Goal: Transaction & Acquisition: Book appointment/travel/reservation

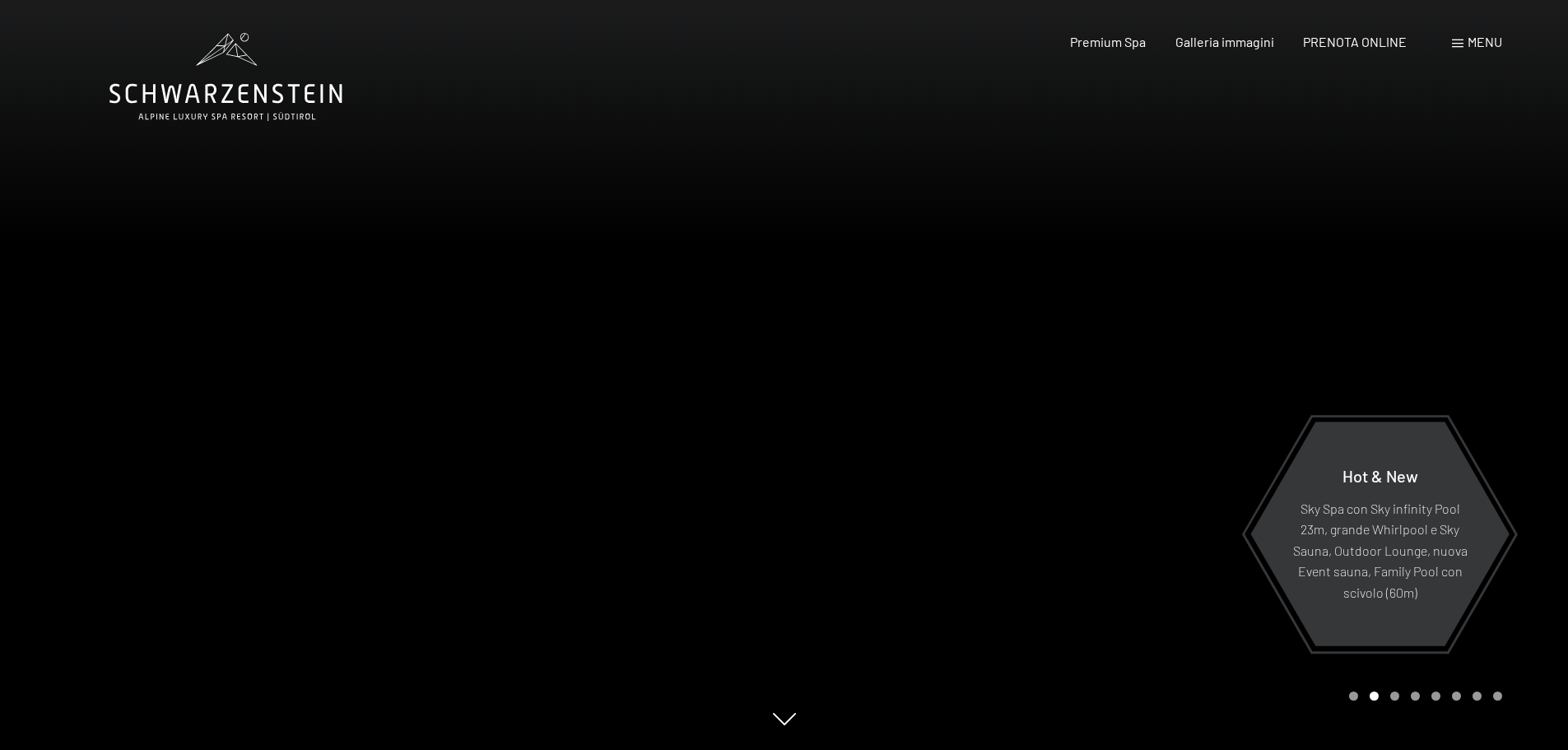
click at [1025, 437] on div at bounding box center [1176, 375] width 784 height 750
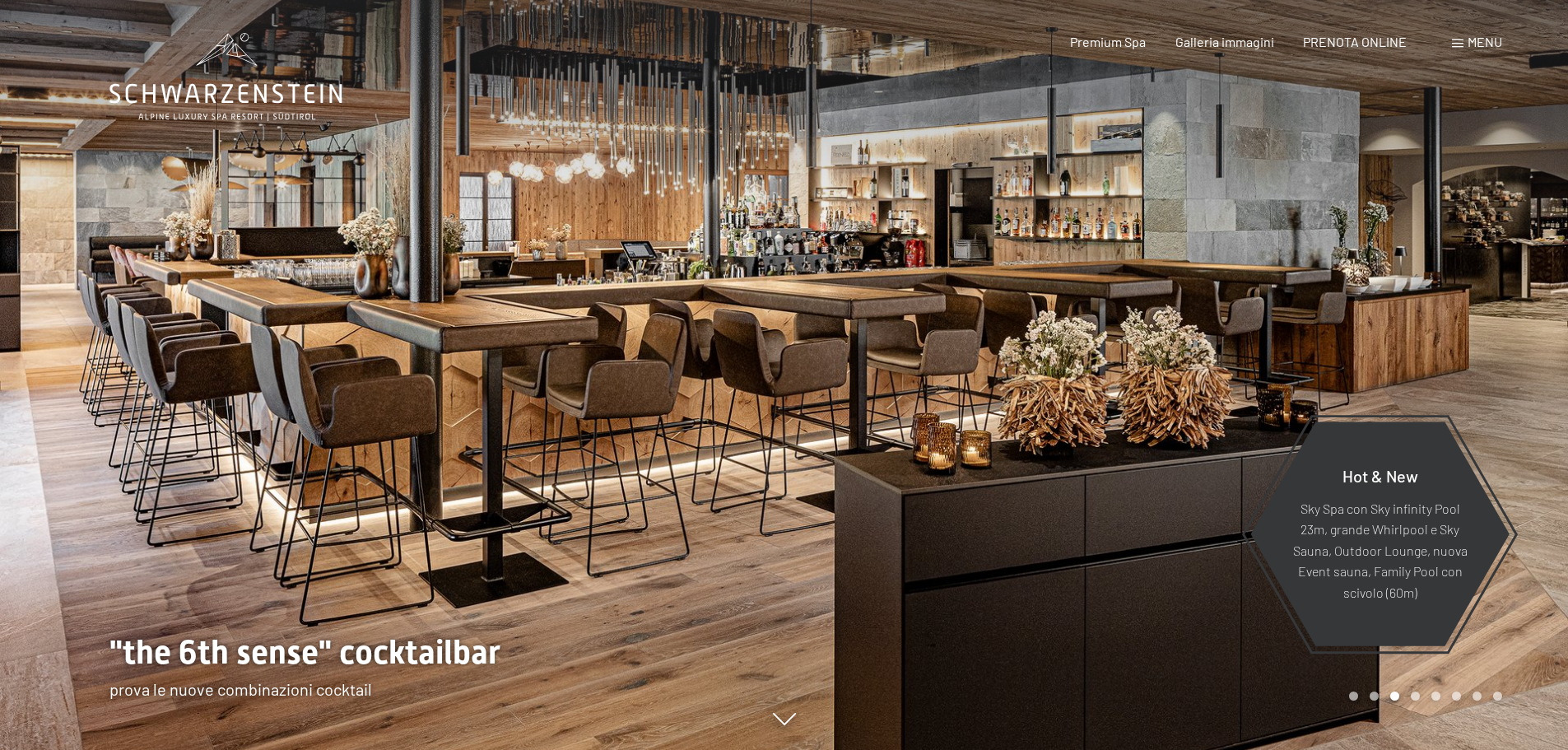
click at [1025, 437] on div at bounding box center [1176, 375] width 784 height 750
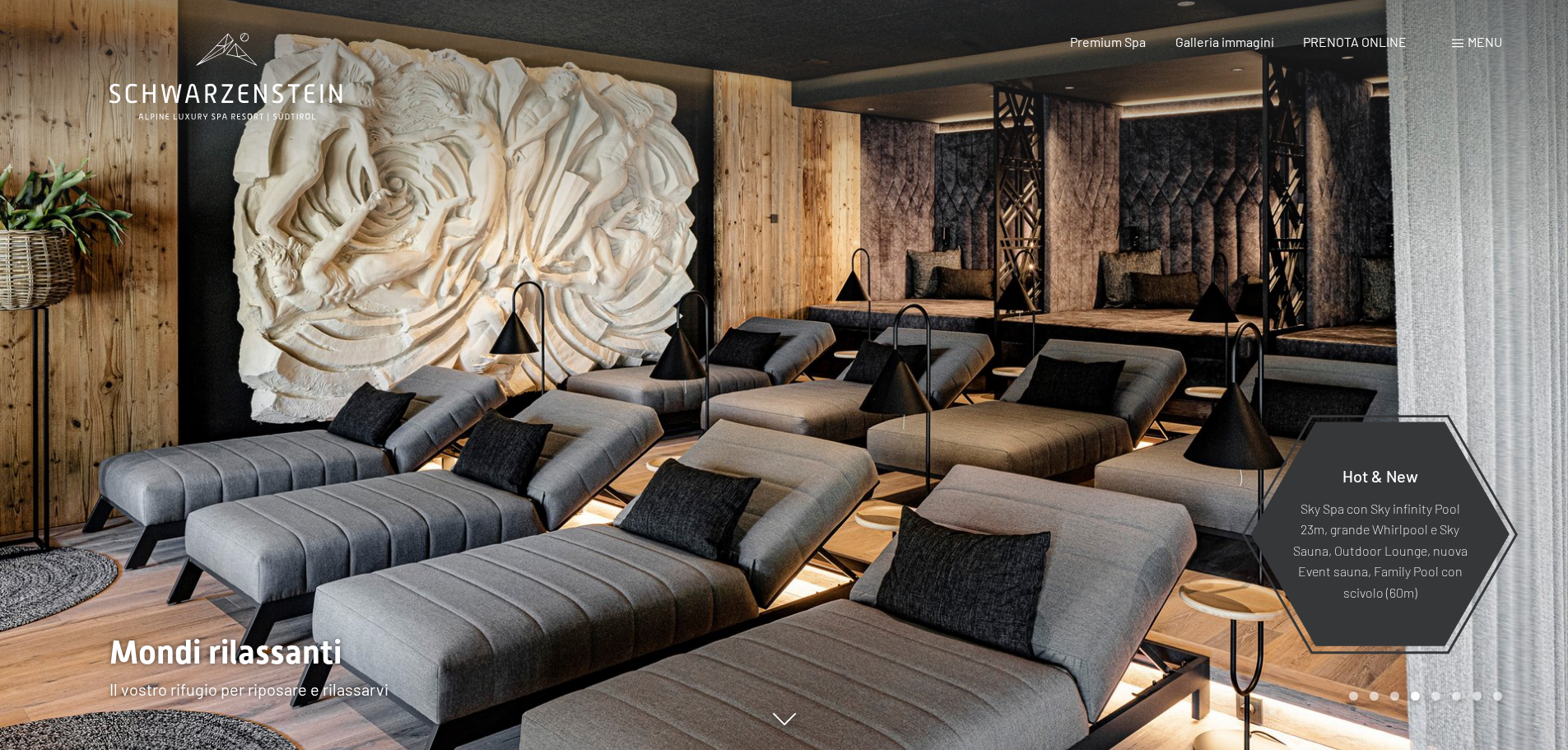
click at [1025, 437] on div at bounding box center [1176, 375] width 784 height 750
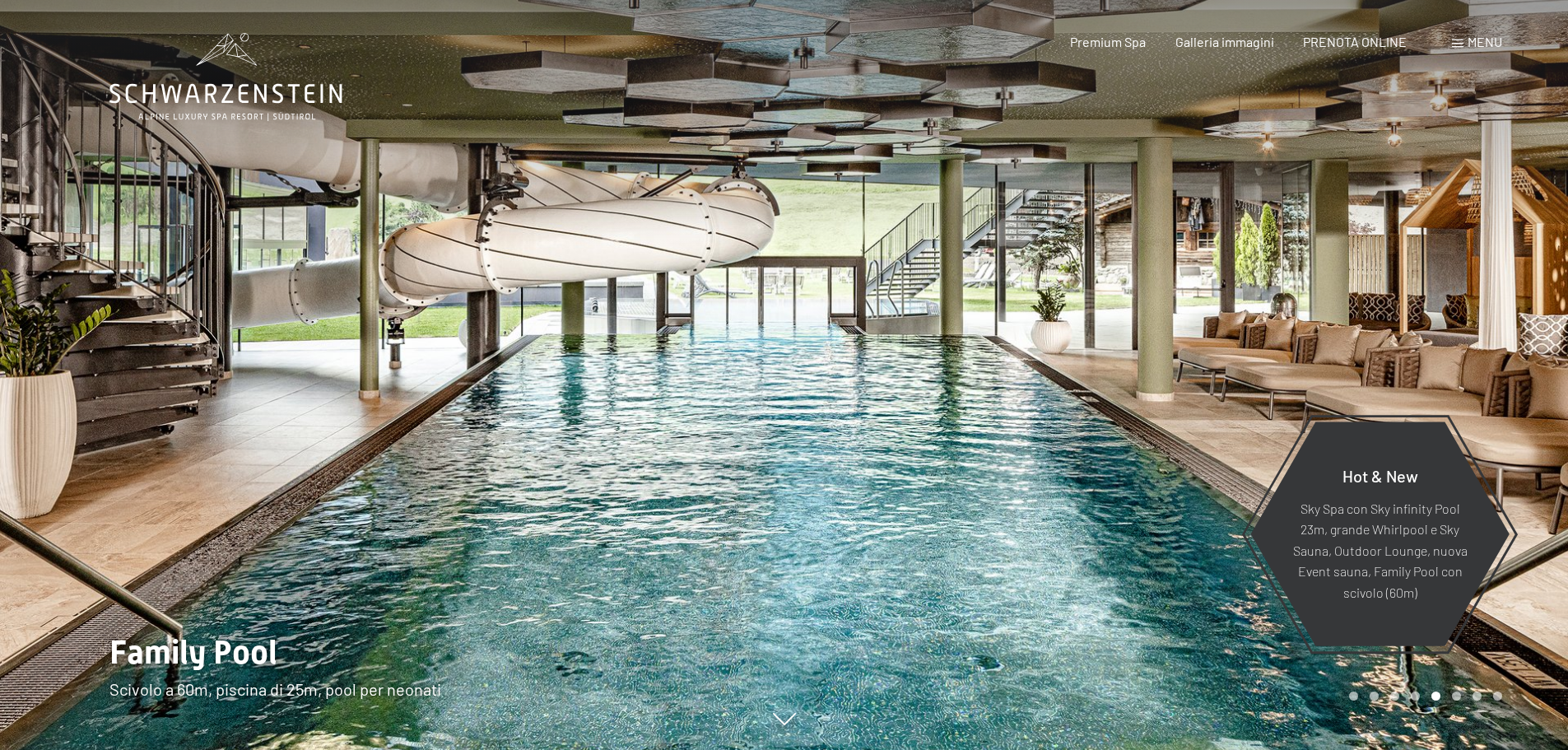
click at [1025, 437] on div at bounding box center [1176, 375] width 784 height 750
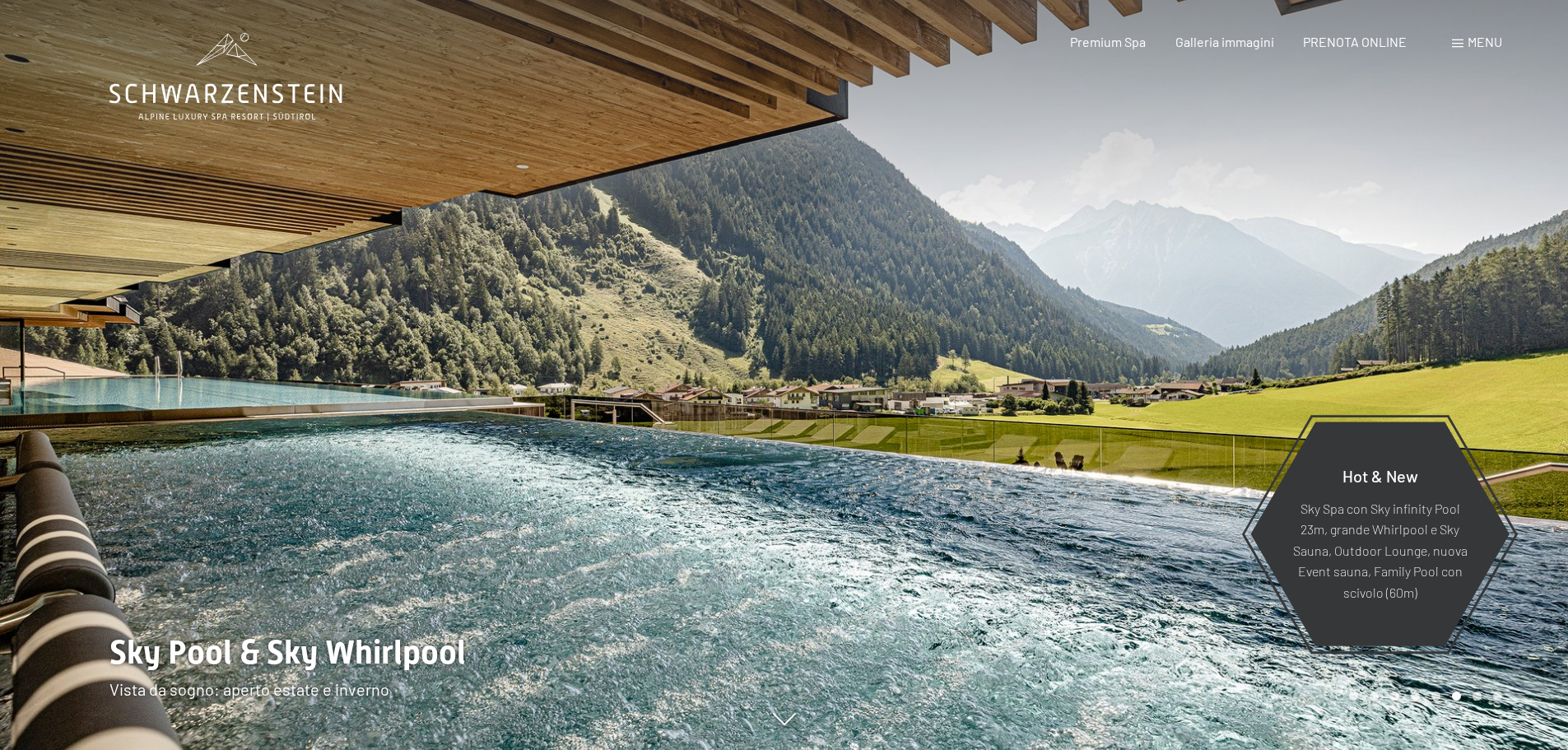
click at [1025, 437] on div at bounding box center [1176, 375] width 784 height 750
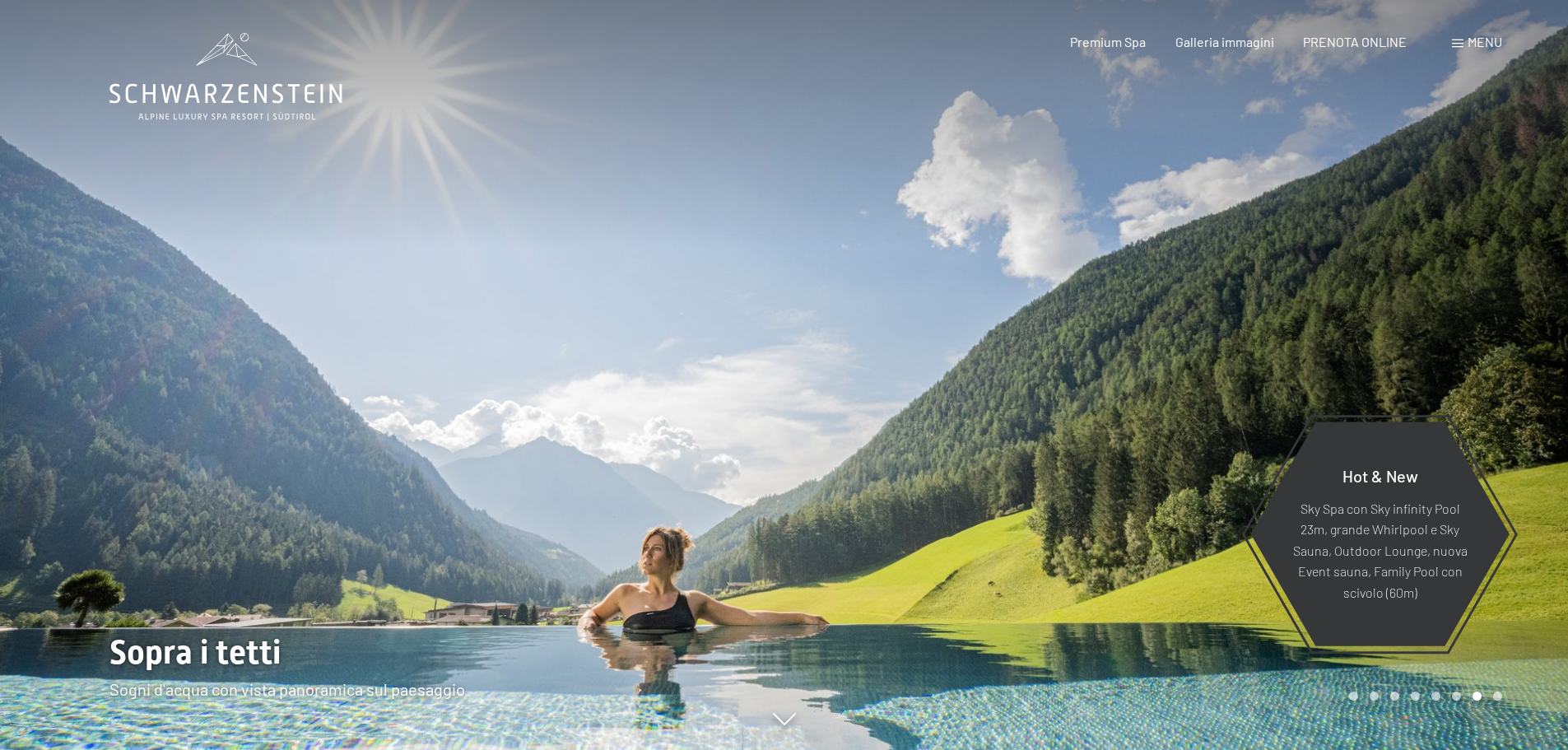
click at [1025, 437] on div at bounding box center [1176, 375] width 784 height 750
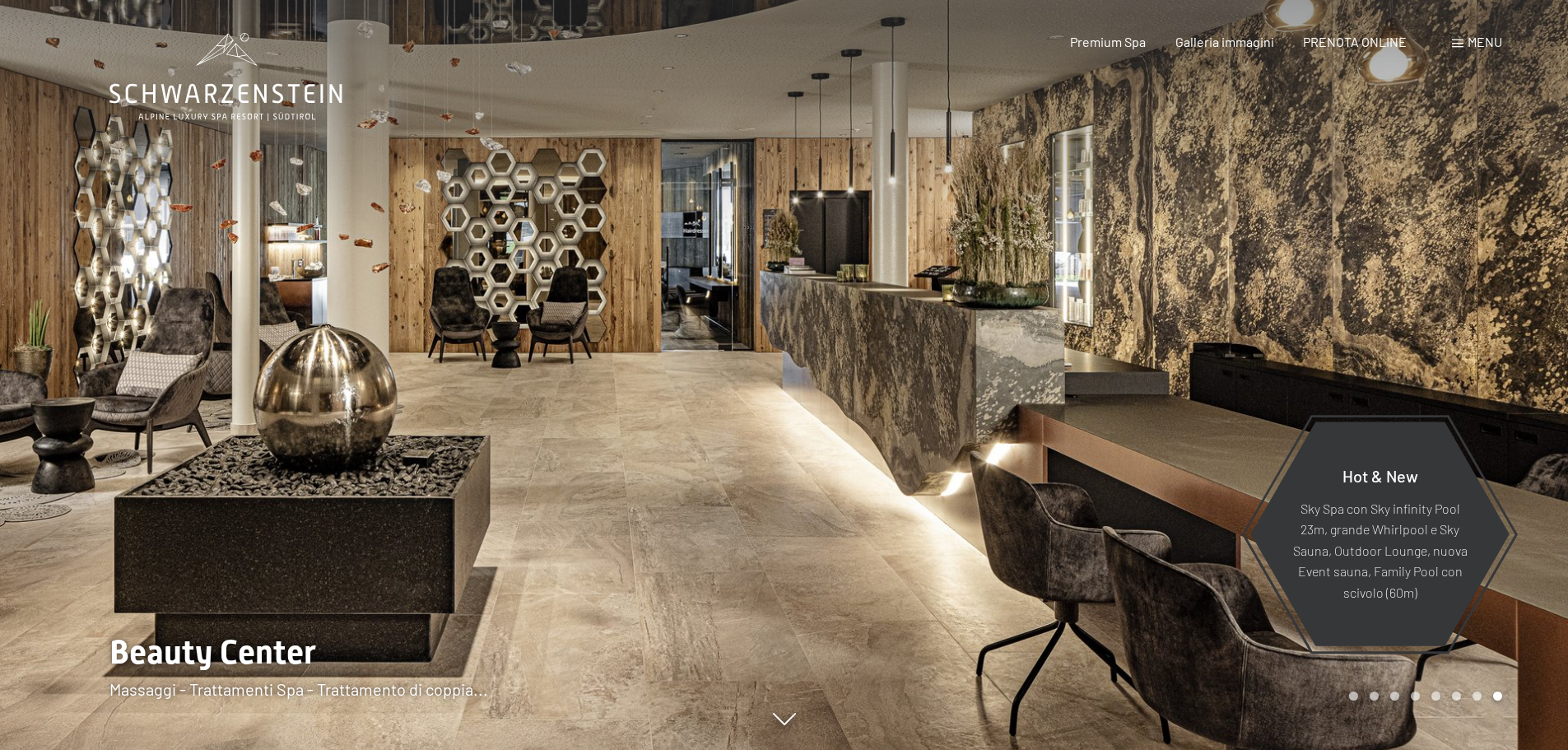
click at [1025, 437] on div at bounding box center [1176, 375] width 784 height 750
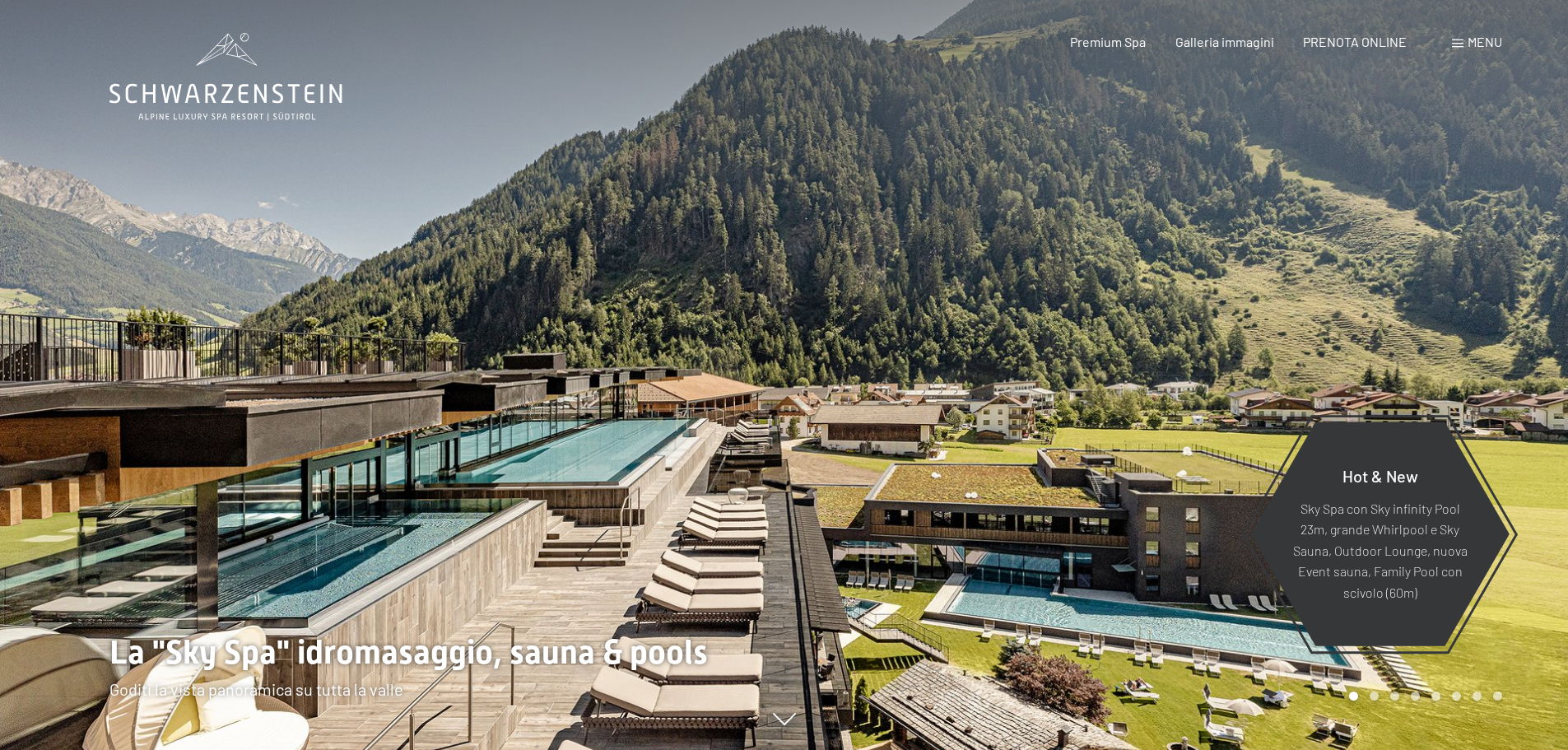
click at [1025, 437] on div at bounding box center [1176, 375] width 784 height 750
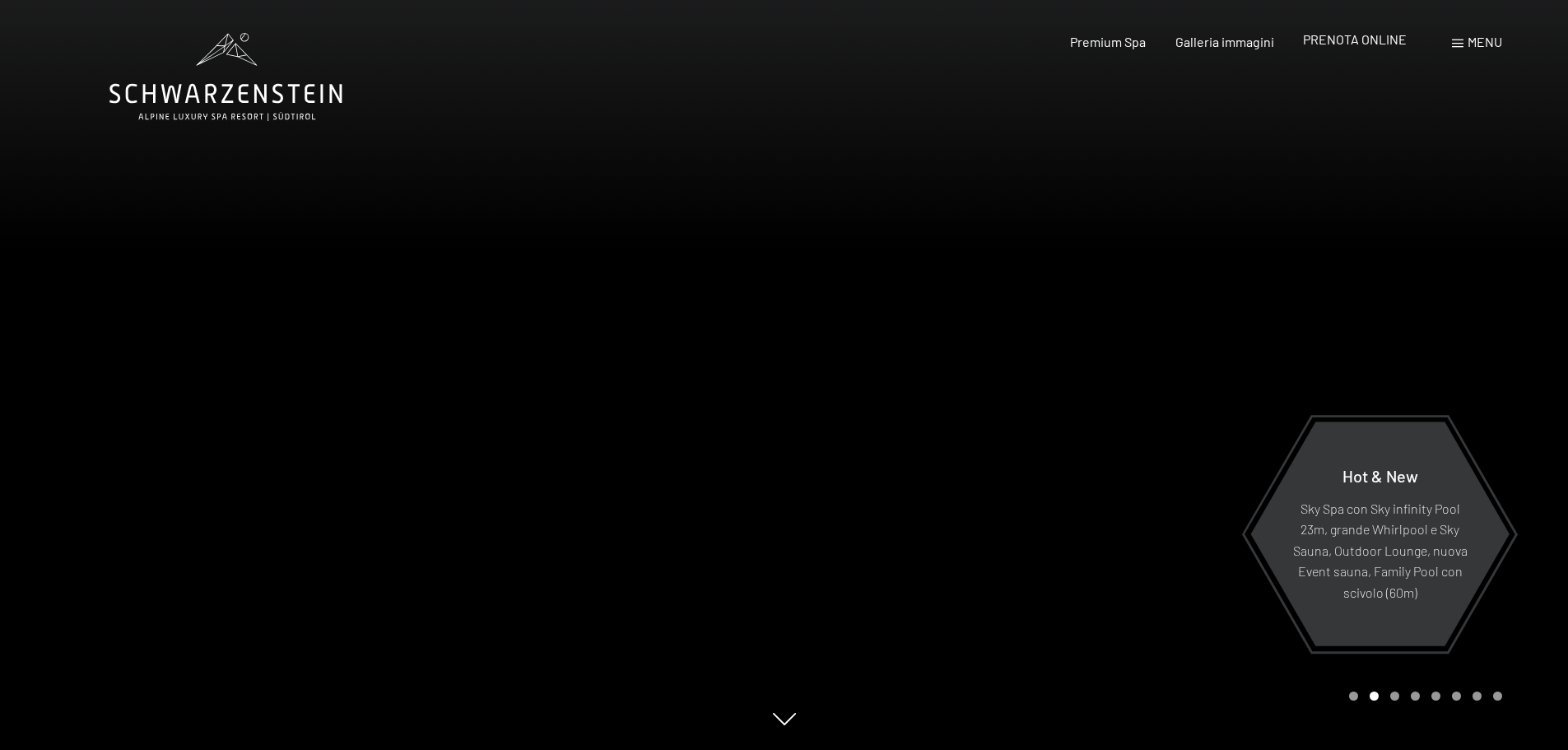
click at [1336, 38] on span "PRENOTA ONLINE" at bounding box center [1354, 39] width 104 height 16
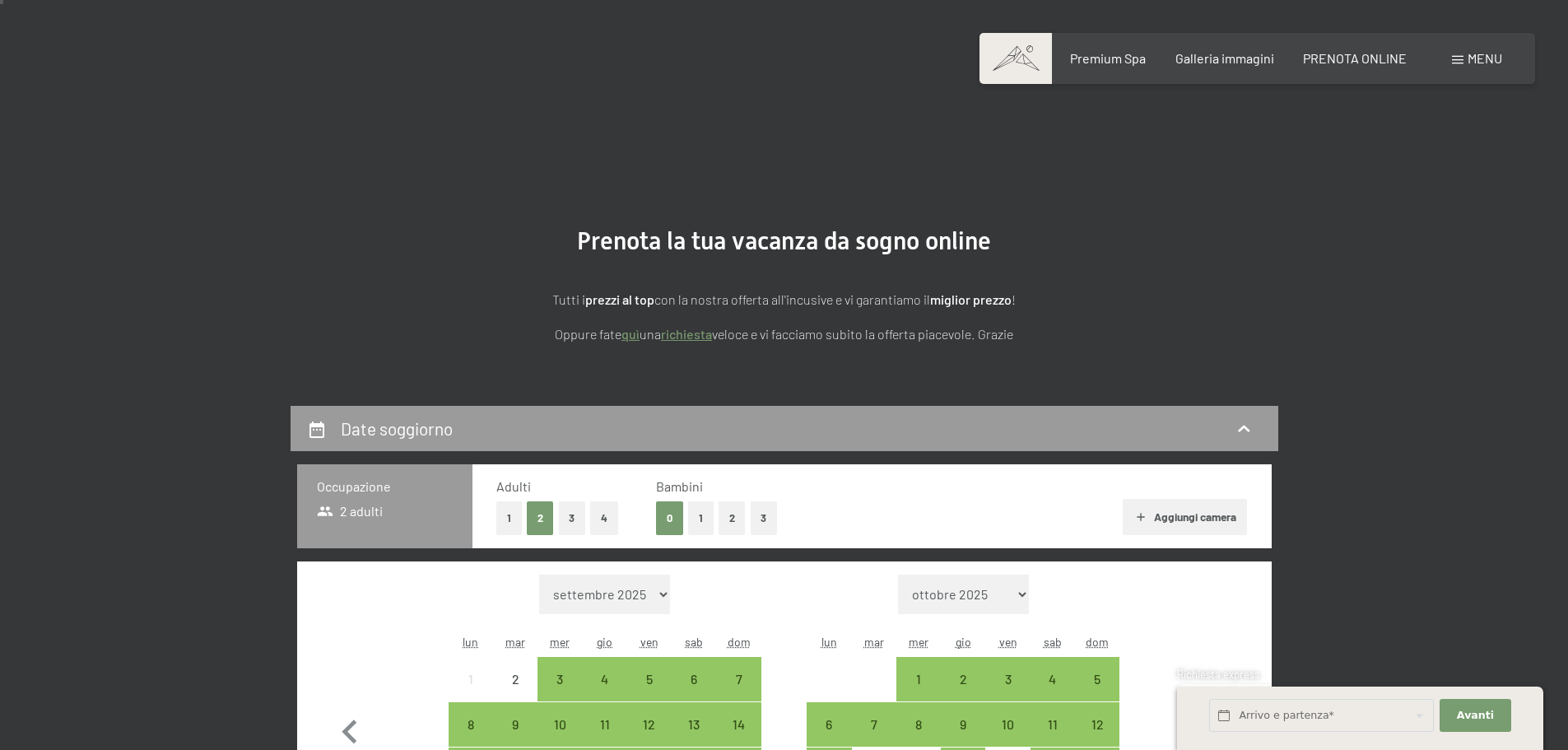
scroll to position [247, 0]
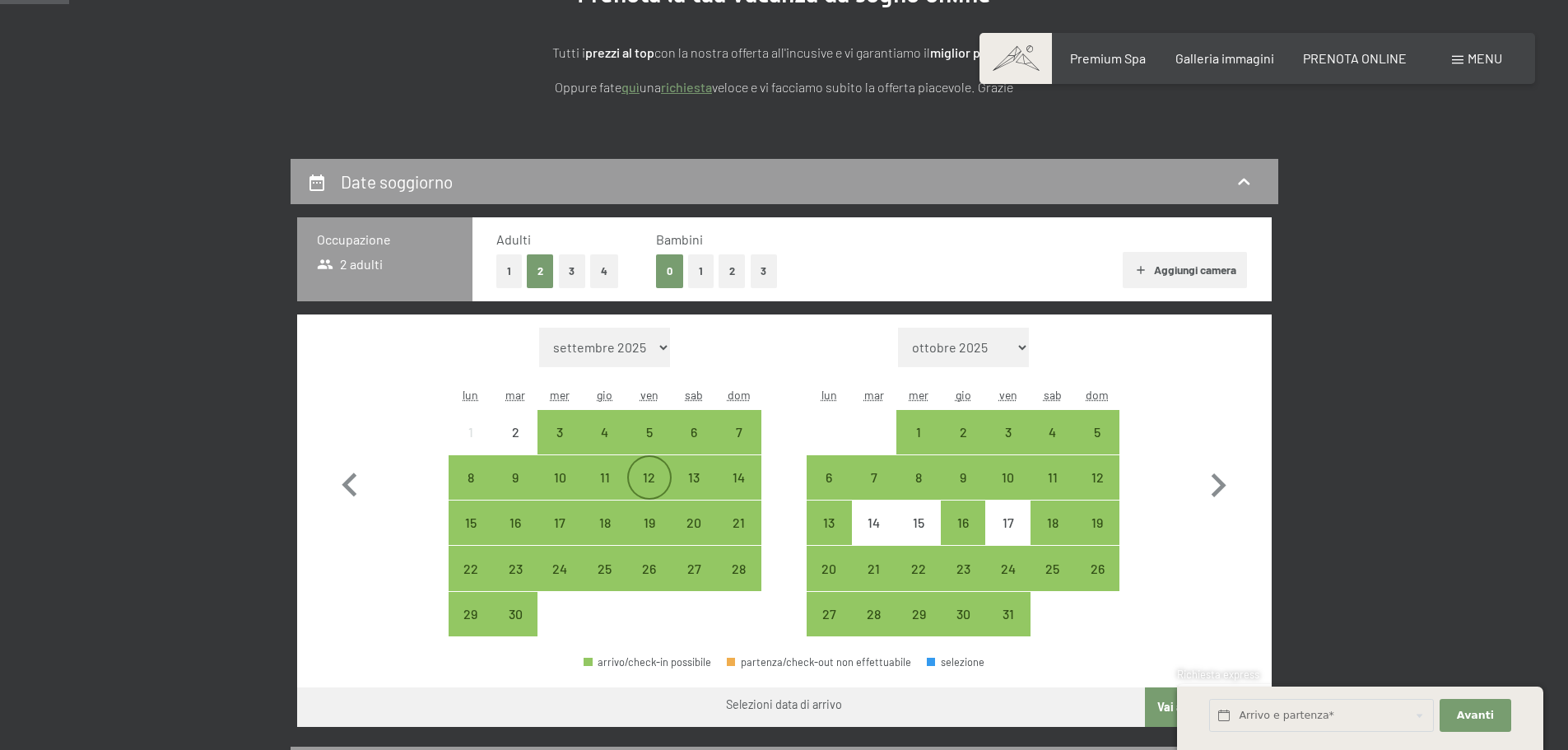
click at [653, 478] on div "12" at bounding box center [649, 492] width 42 height 42
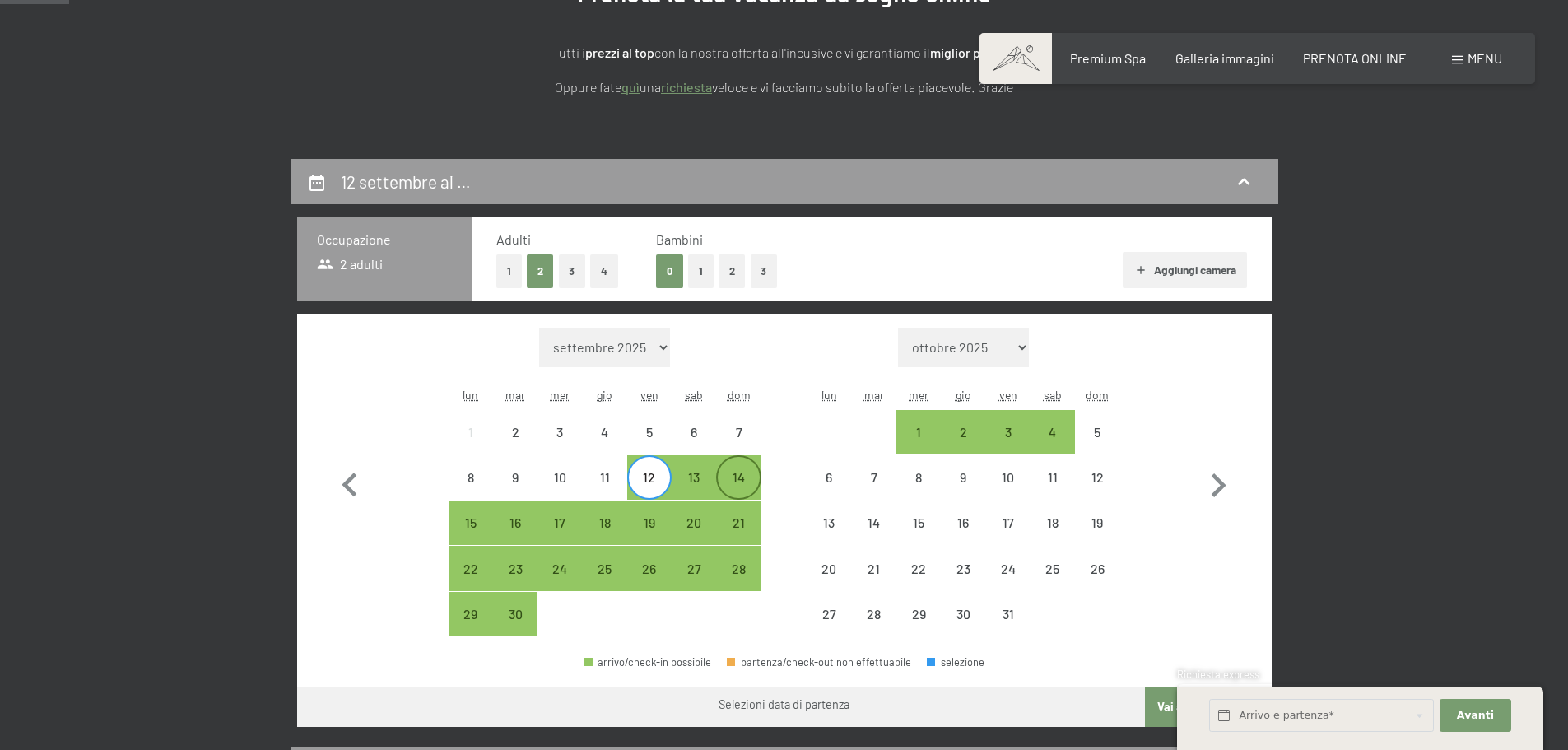
click at [744, 485] on div "14" at bounding box center [738, 492] width 42 height 42
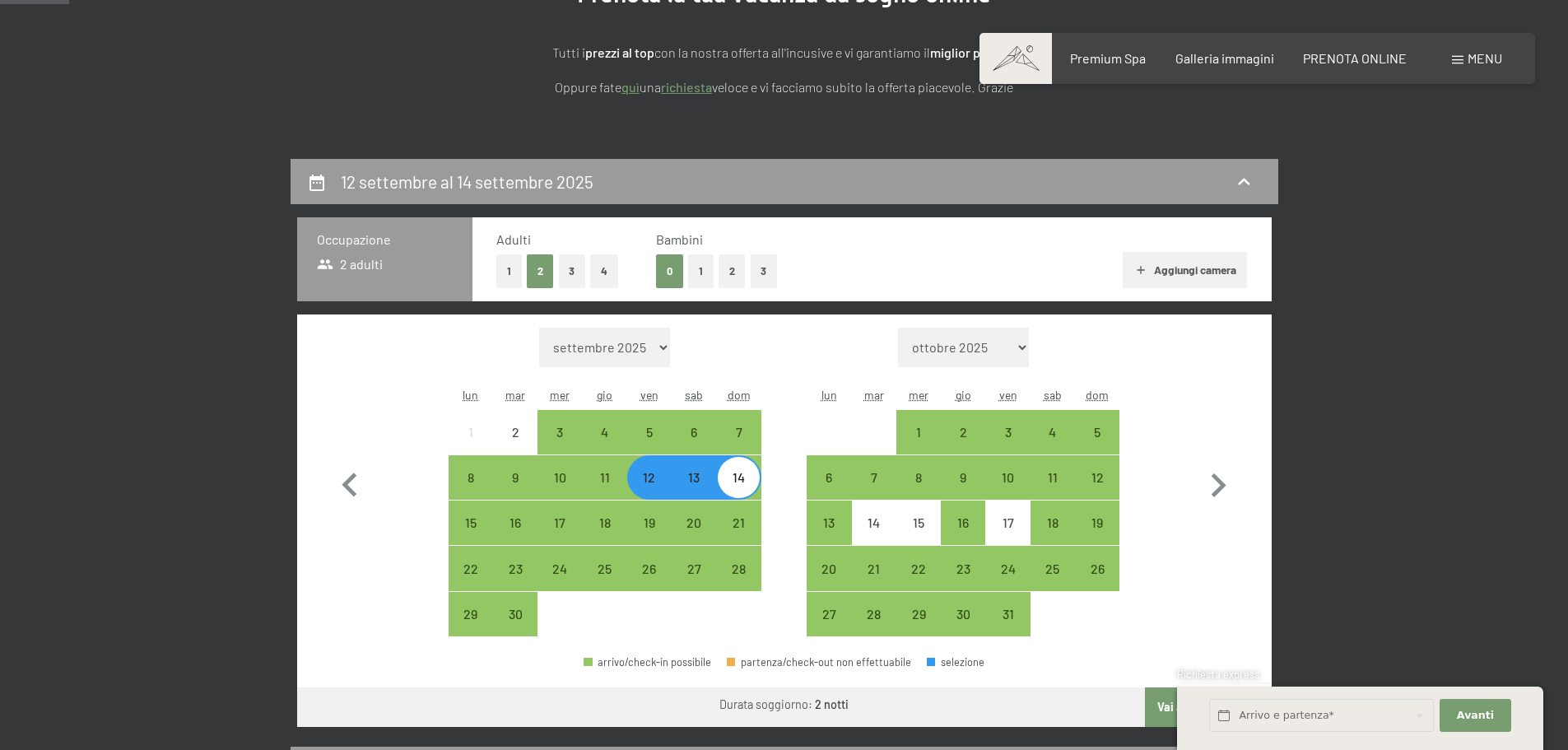
click at [1186, 268] on button "Aggiungi camera" at bounding box center [1185, 270] width 125 height 37
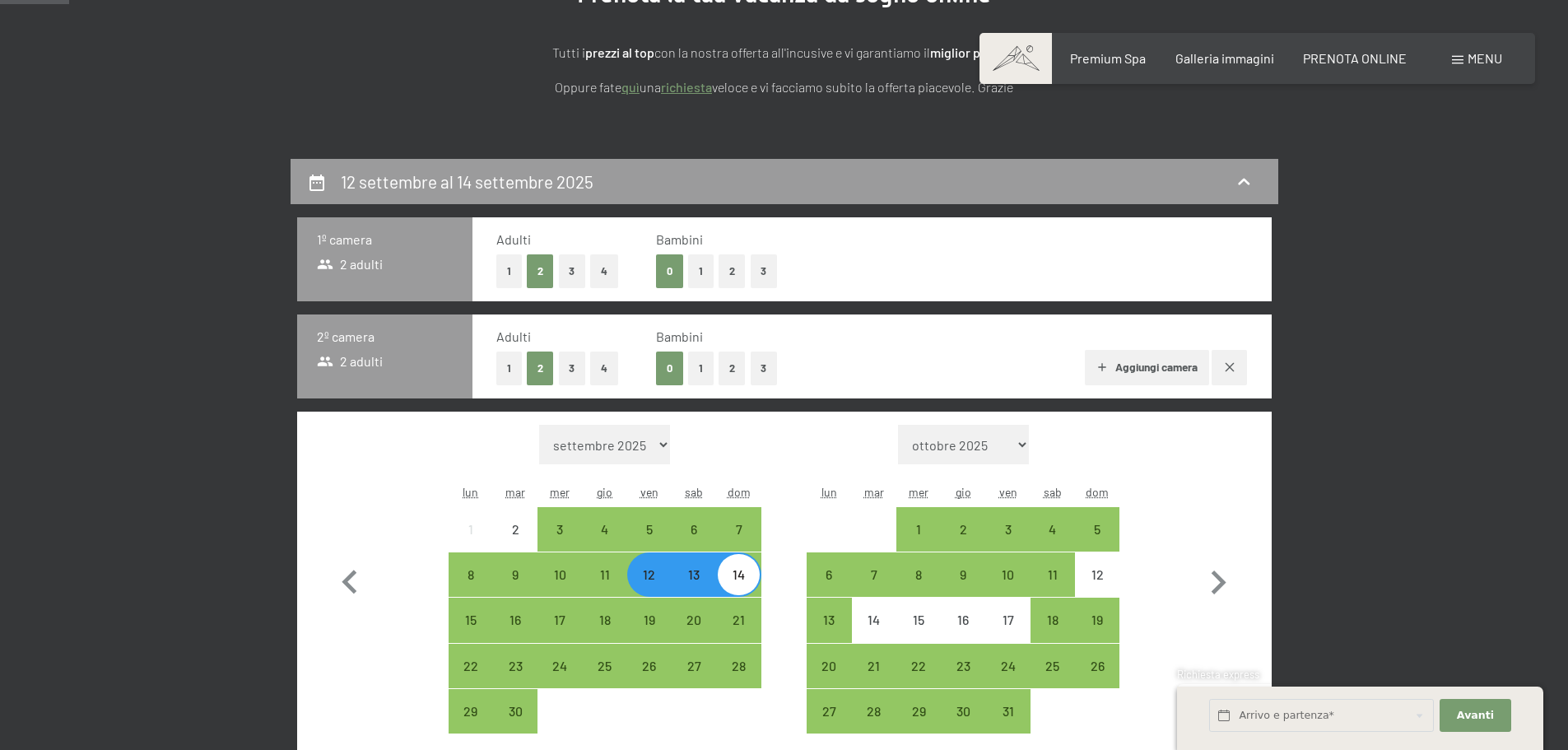
click at [1233, 373] on icon "button" at bounding box center [1229, 367] width 13 height 13
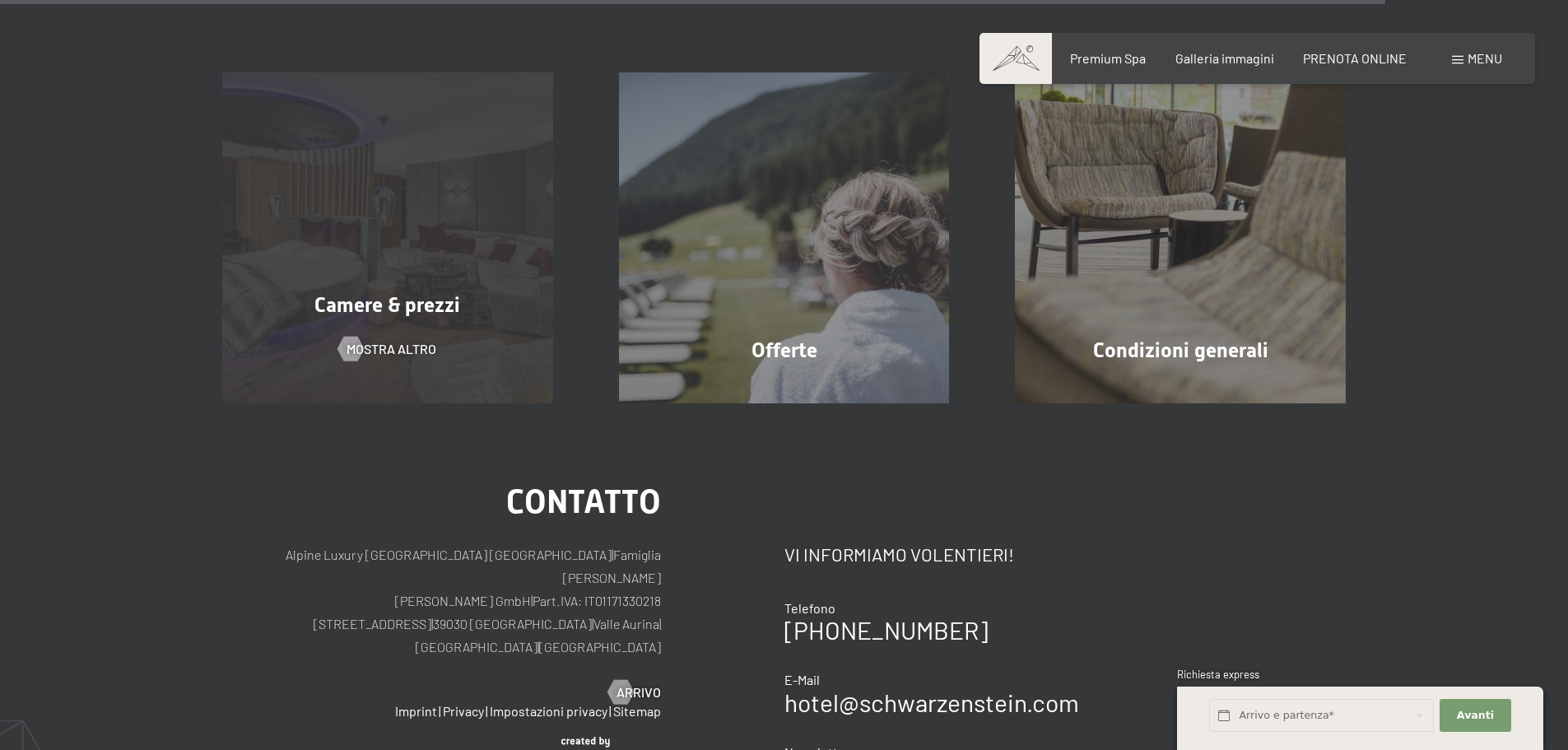
scroll to position [5105, 0]
